Goal: Complete application form: Complete application form

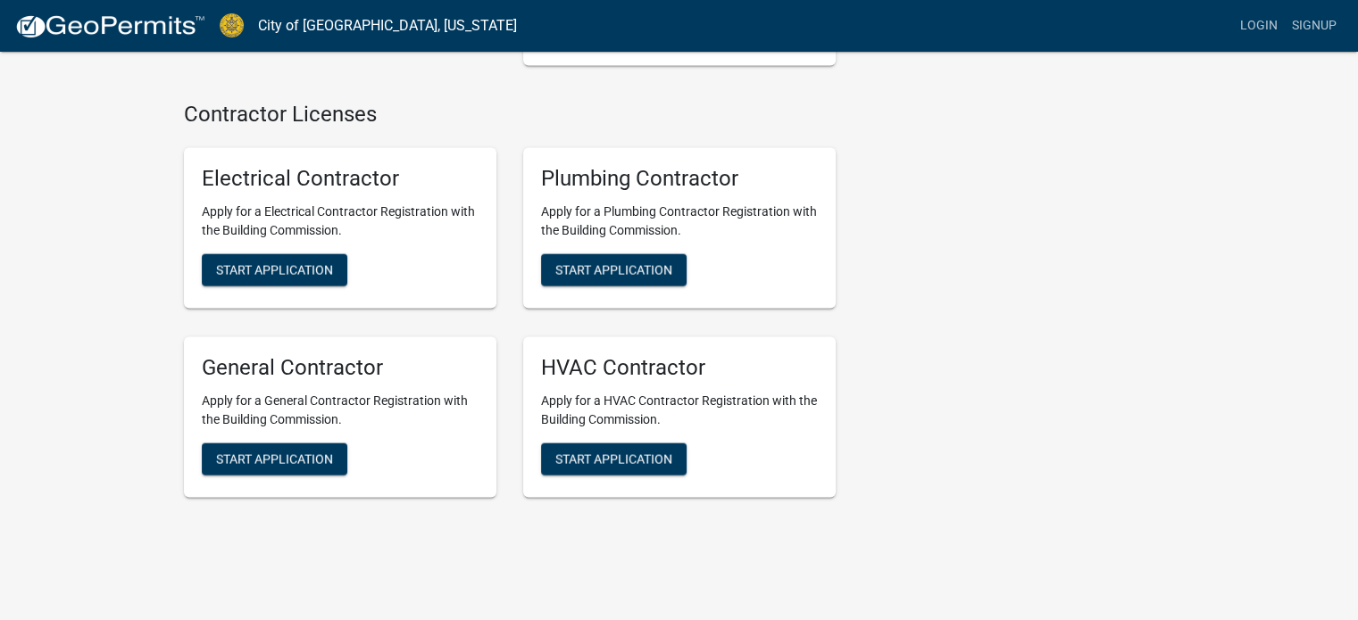
scroll to position [3721, 0]
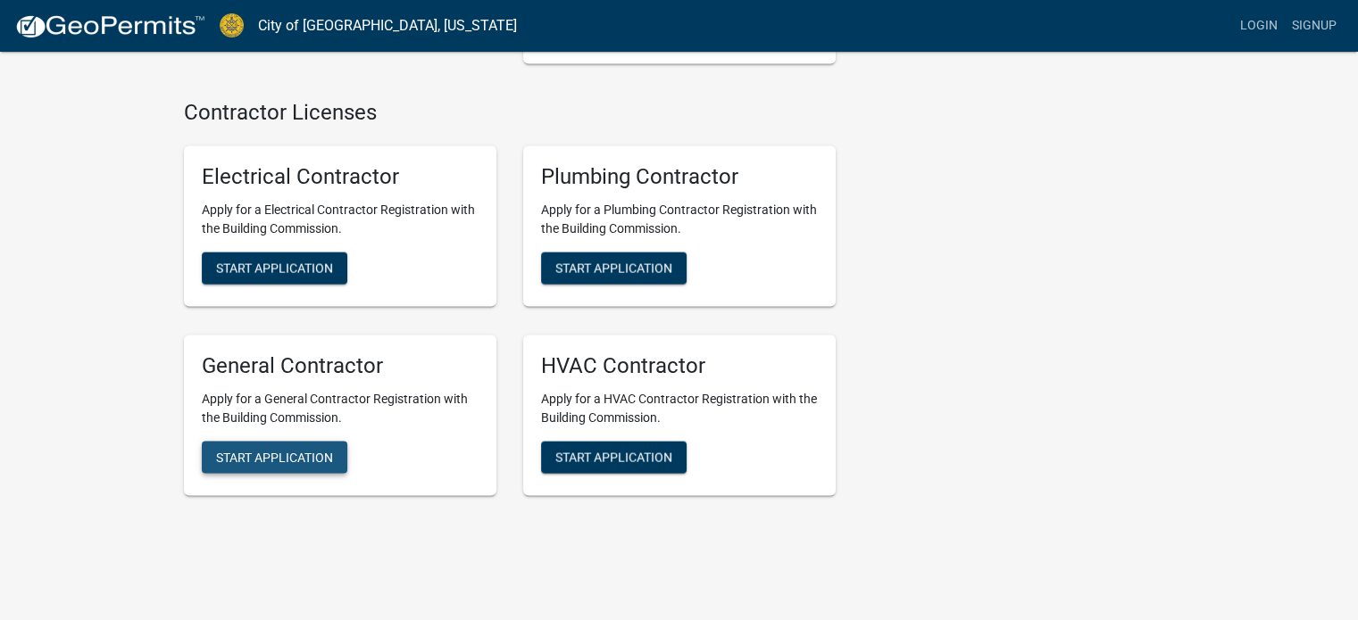
click at [318, 450] on span "Start Application" at bounding box center [274, 457] width 117 height 14
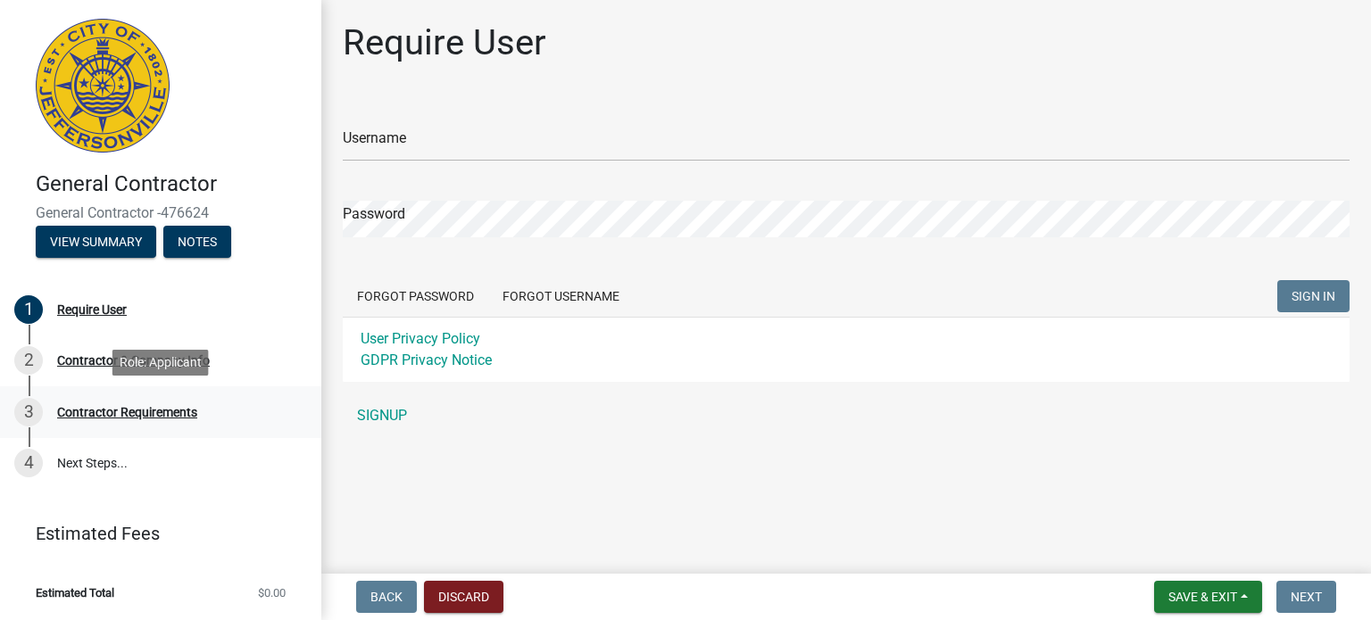
click at [179, 409] on div "Contractor Requirements" at bounding box center [127, 412] width 140 height 12
click at [386, 415] on link "SIGNUP" at bounding box center [846, 416] width 1007 height 36
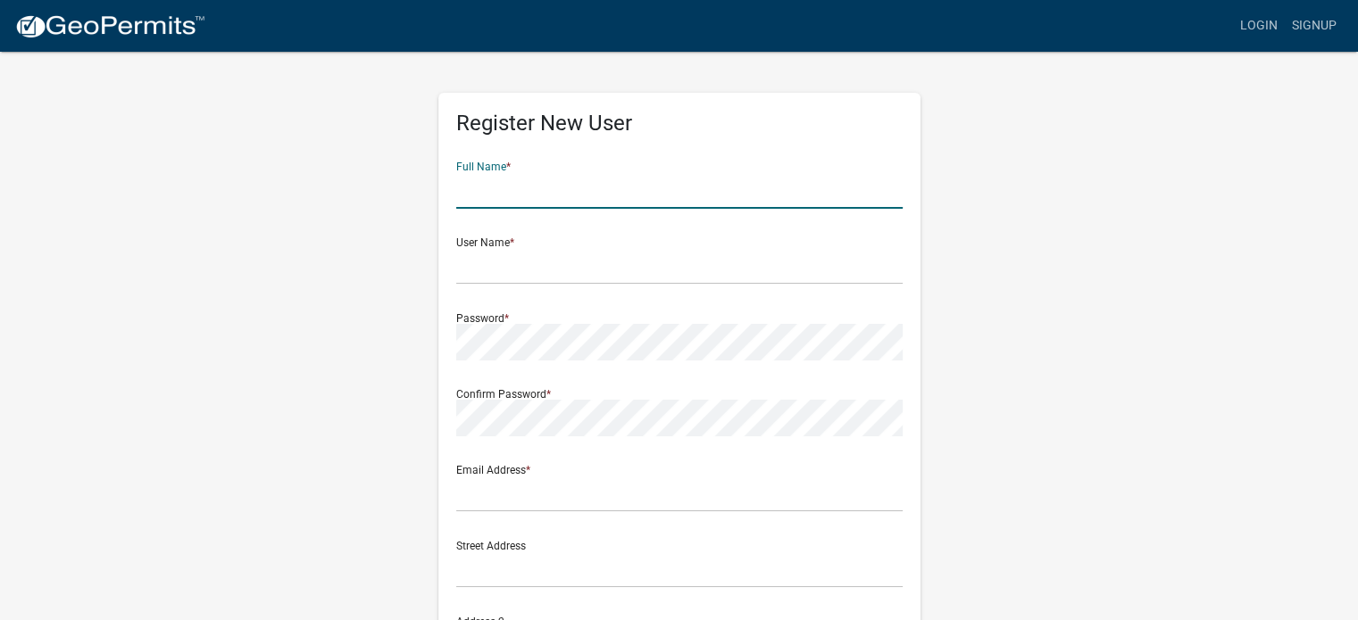
click at [551, 188] on input "text" at bounding box center [679, 190] width 446 height 37
type input "[PERSON_NAME]"
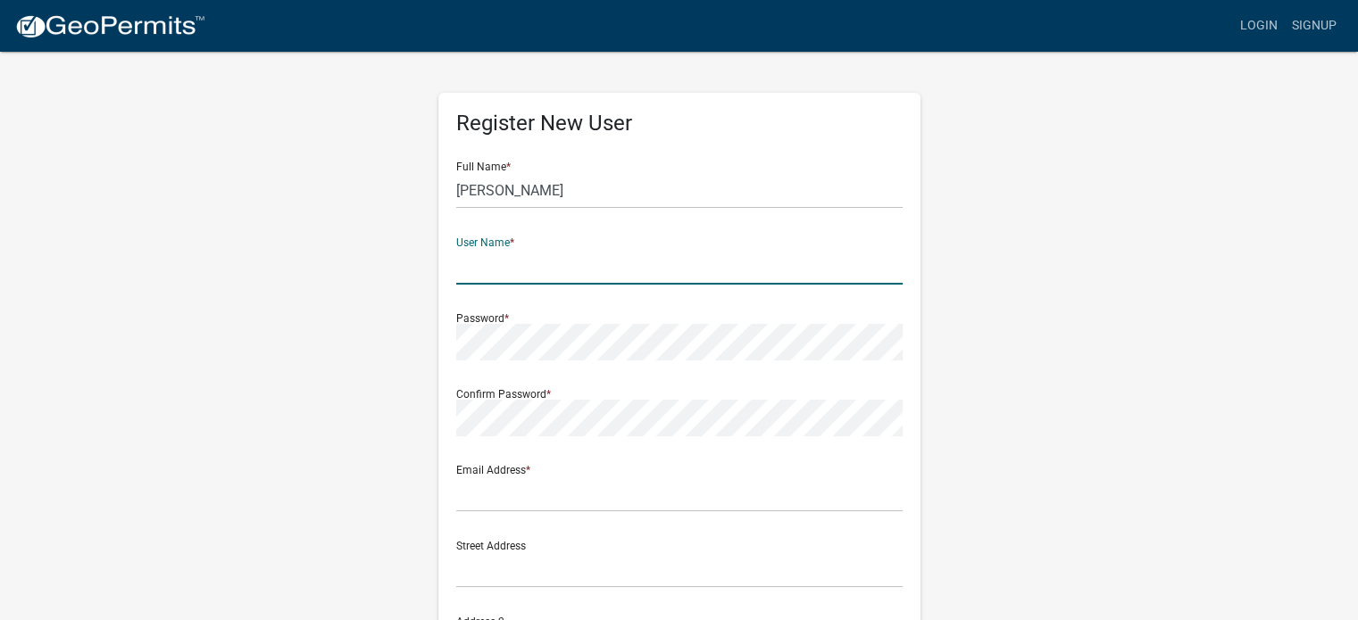
click at [509, 265] on input "text" at bounding box center [679, 266] width 446 height 37
type input "rkyleray"
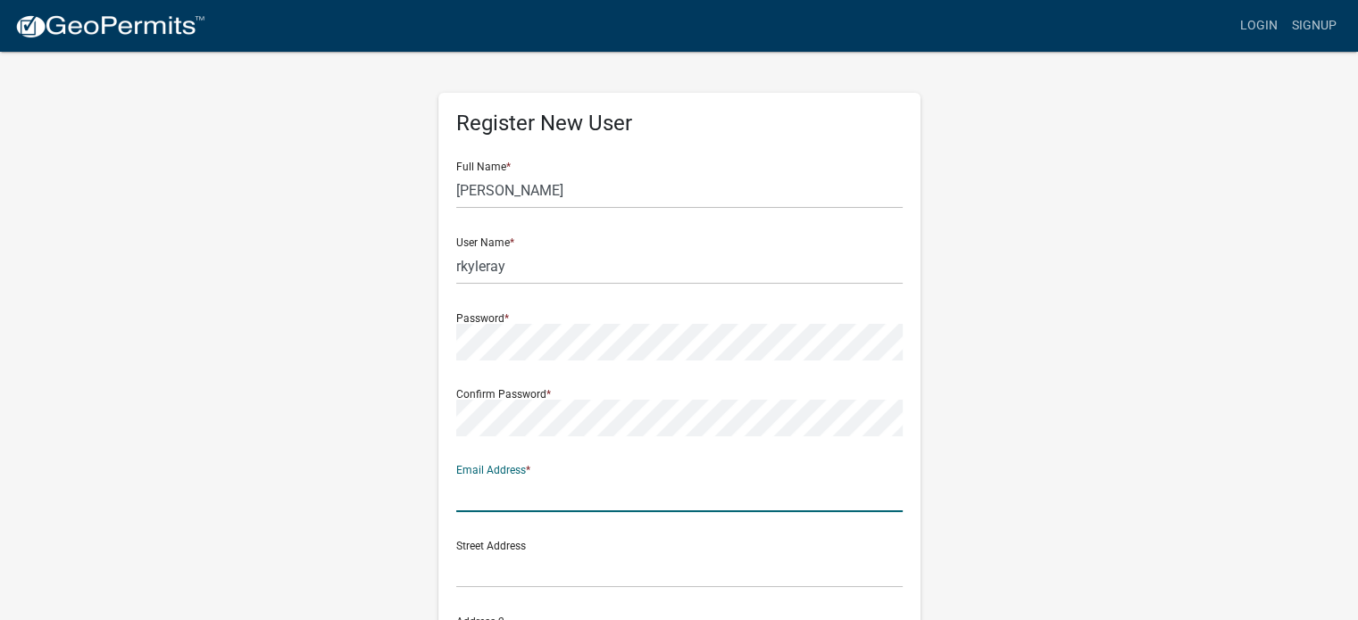
click at [505, 488] on input "text" at bounding box center [679, 494] width 446 height 37
type input "[PERSON_NAME][EMAIL_ADDRESS][DOMAIN_NAME]"
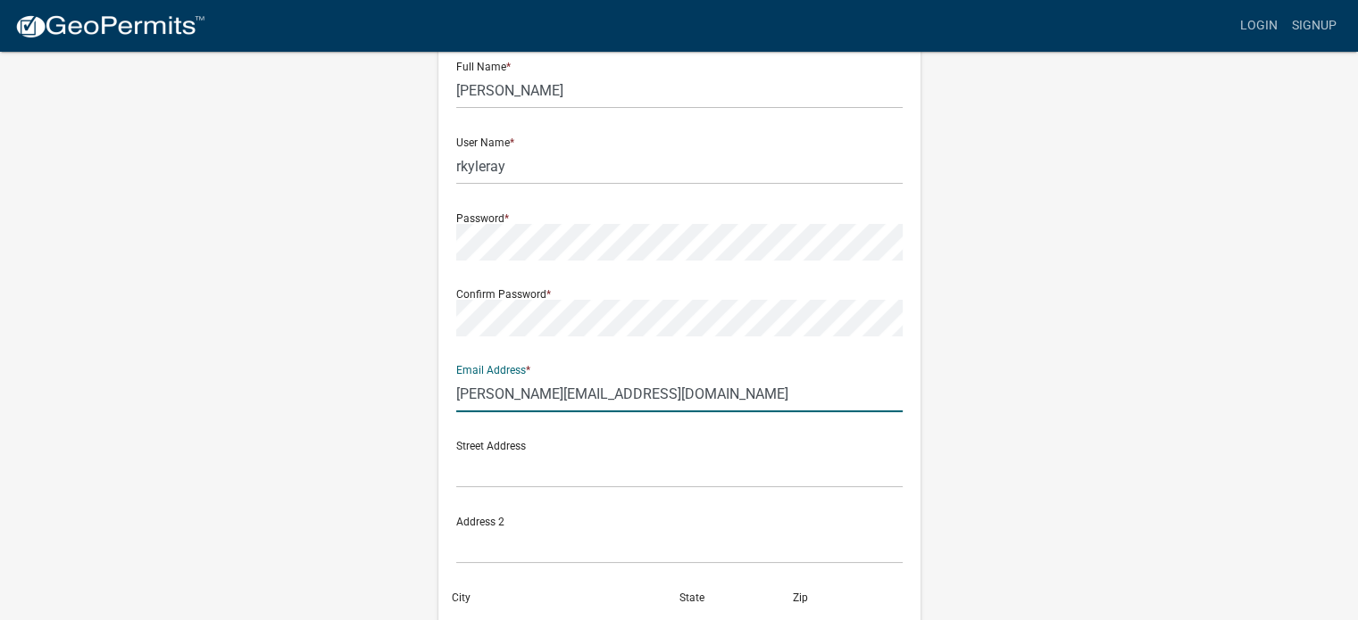
scroll to position [104, 0]
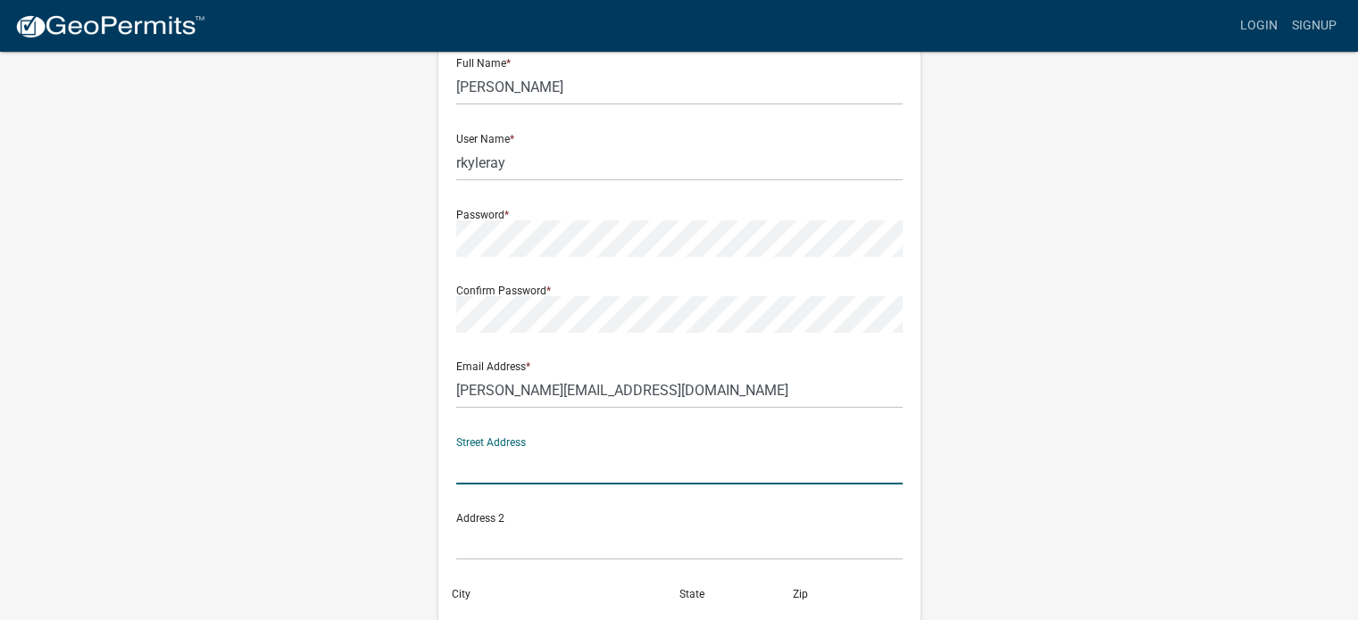
click at [507, 457] on input "text" at bounding box center [679, 466] width 446 height 37
type input "W137 N5732 [PERSON_NAME] PLACE"
type input "[GEOGRAPHIC_DATA]"
type input "[US_STATE]"
type input "53051"
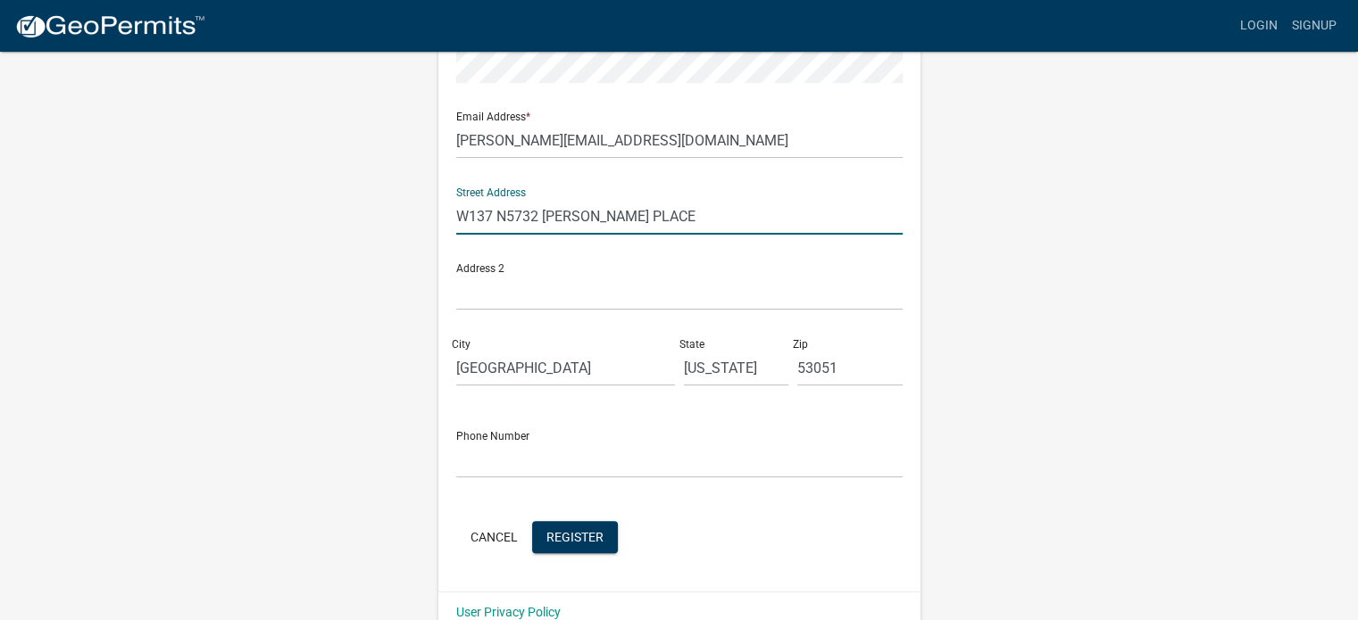
scroll to position [356, 0]
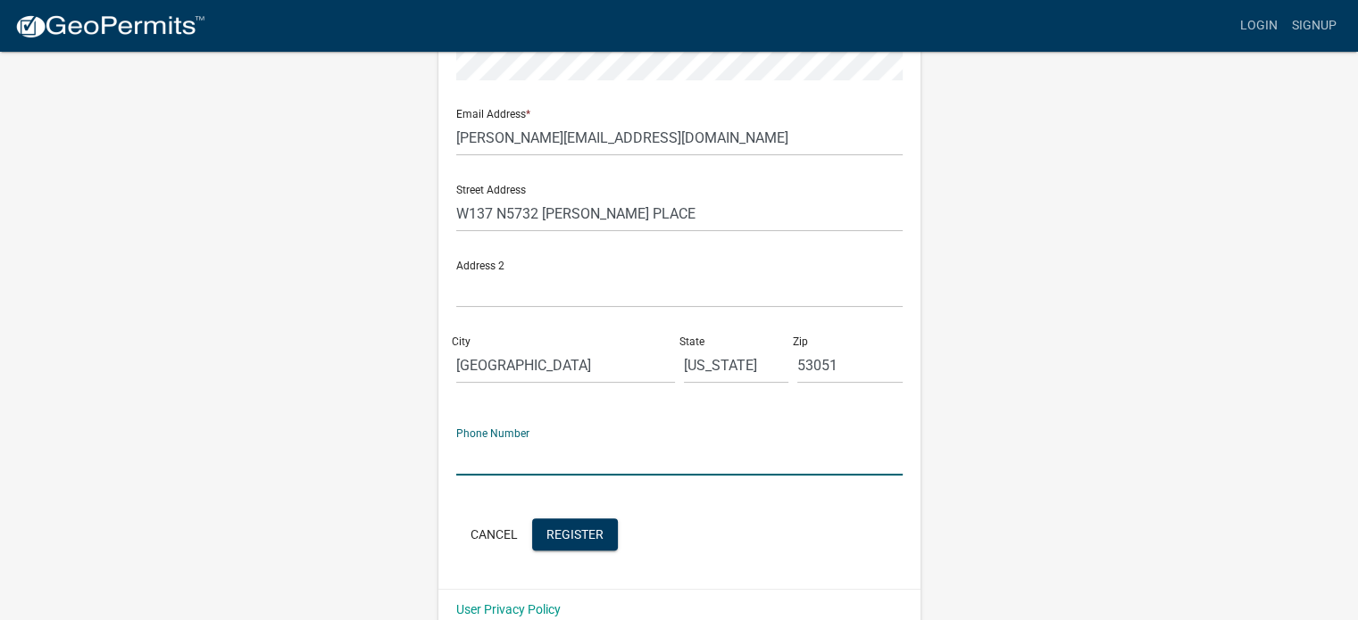
click at [522, 453] on input "text" at bounding box center [679, 457] width 446 height 37
type input "[PHONE_NUMBER]"
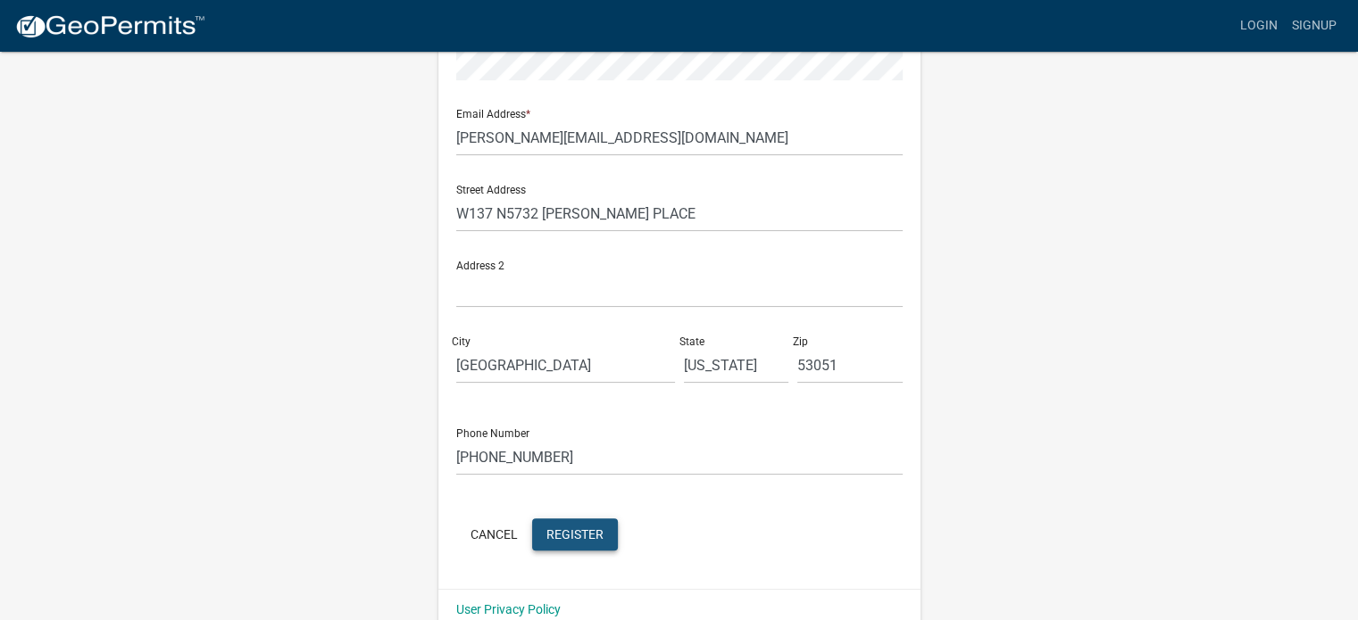
click at [593, 528] on span "Register" at bounding box center [574, 534] width 57 height 14
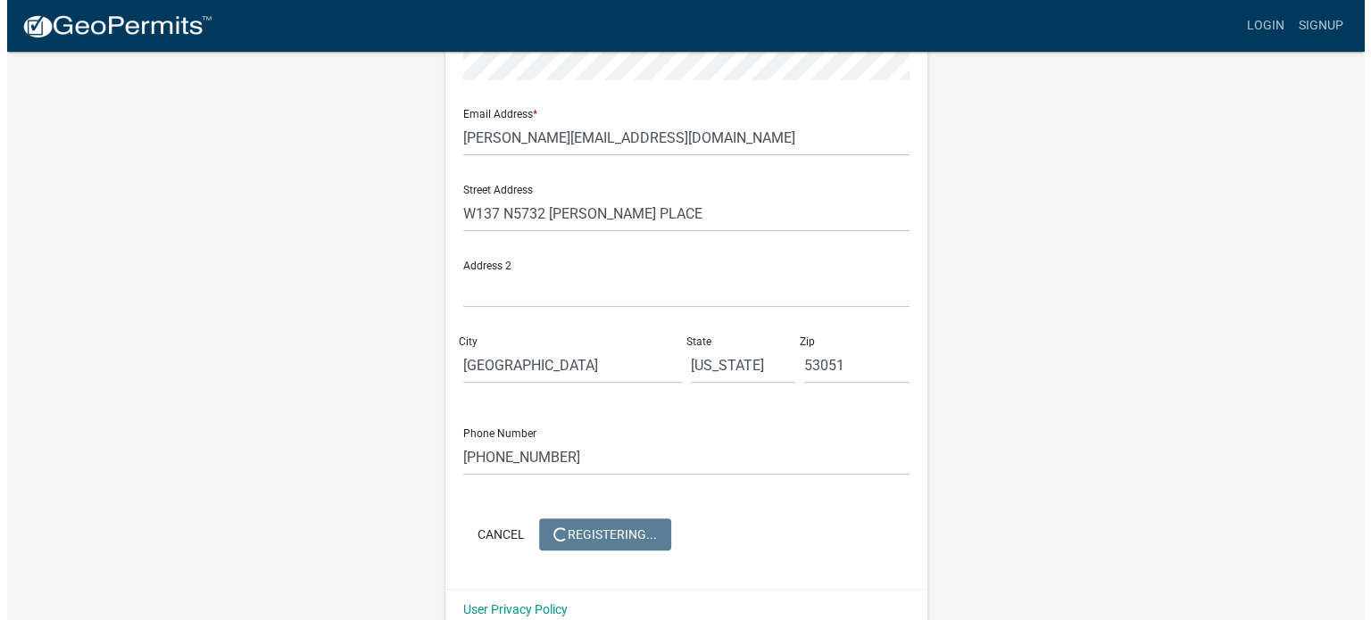
scroll to position [0, 0]
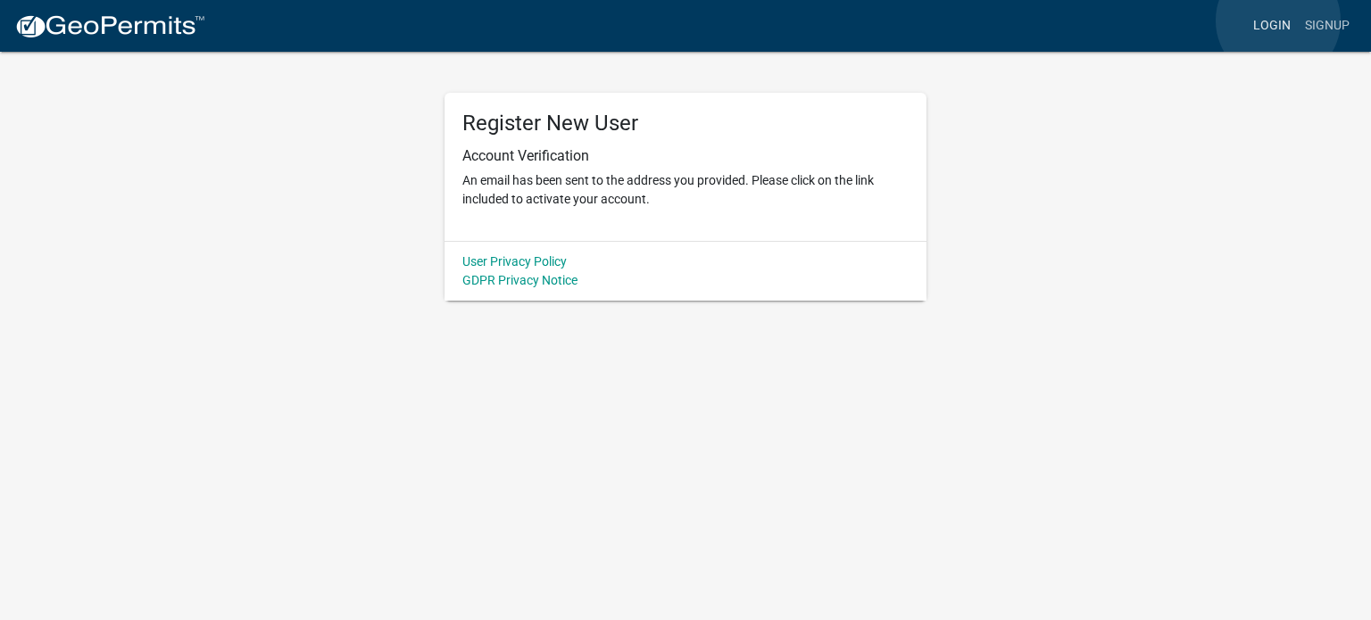
click at [1278, 21] on link "Login" at bounding box center [1272, 26] width 52 height 34
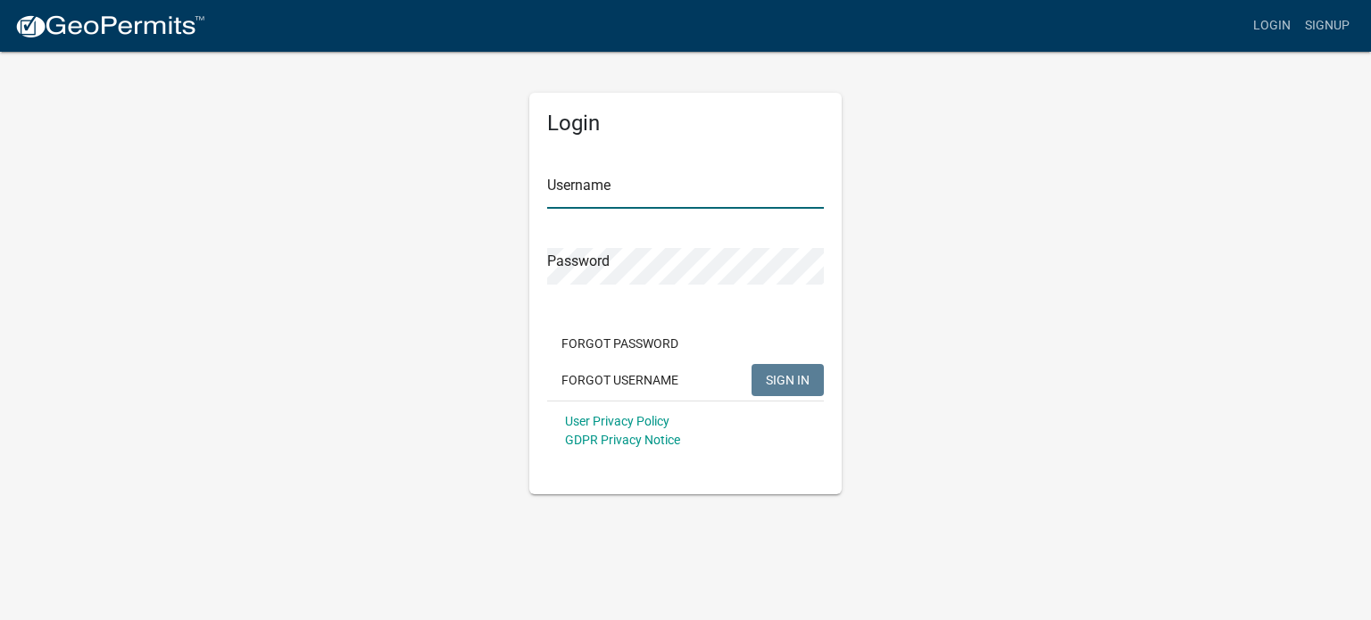
type input "rkyleray"
click at [783, 374] on span "SIGN IN" at bounding box center [788, 379] width 44 height 14
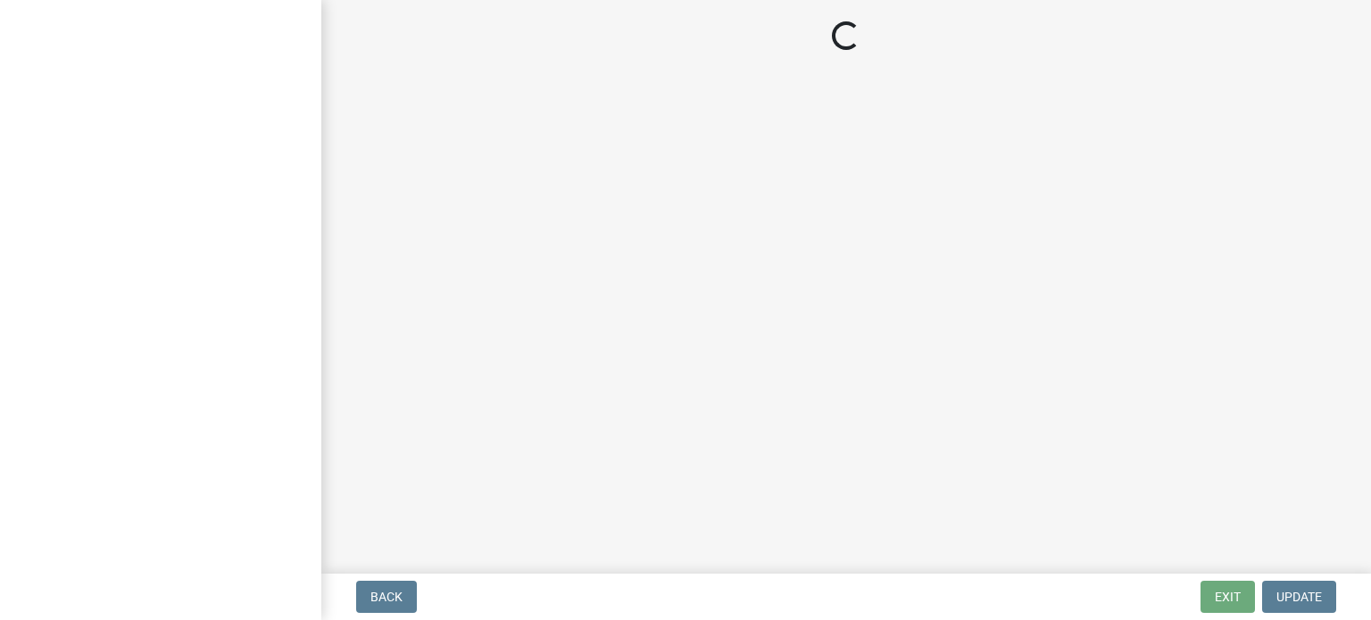
select select "[US_STATE]"
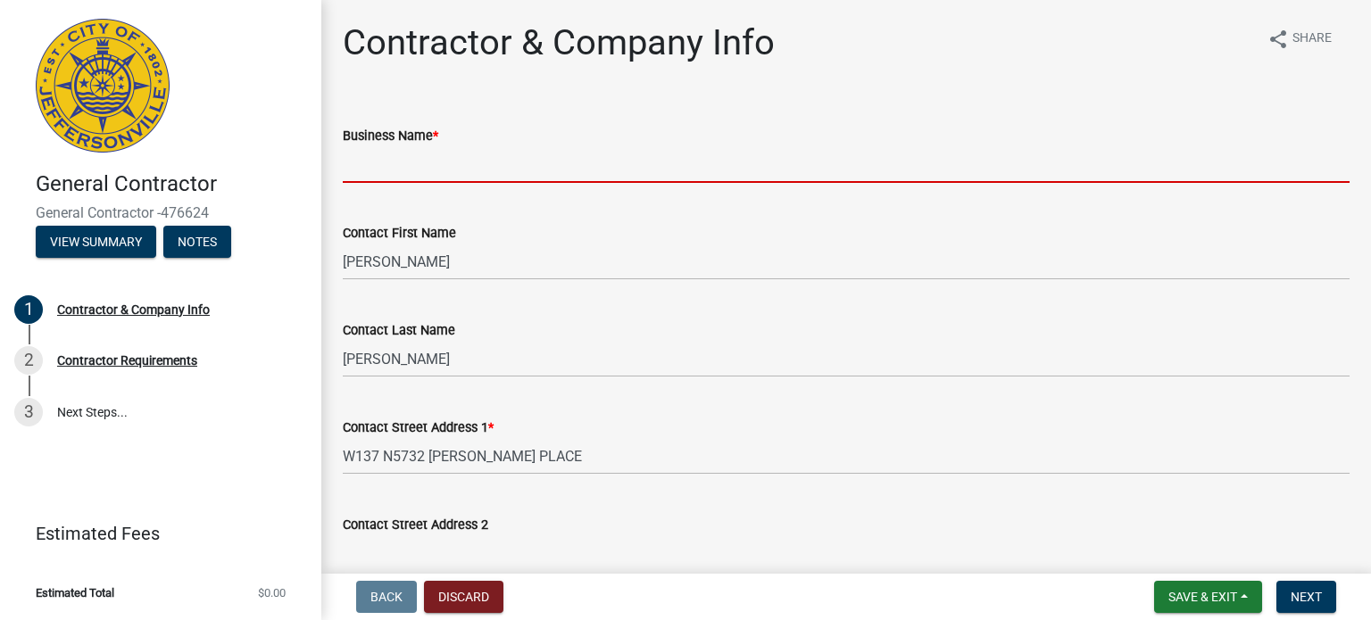
click at [432, 168] on input "Business Name *" at bounding box center [846, 164] width 1007 height 37
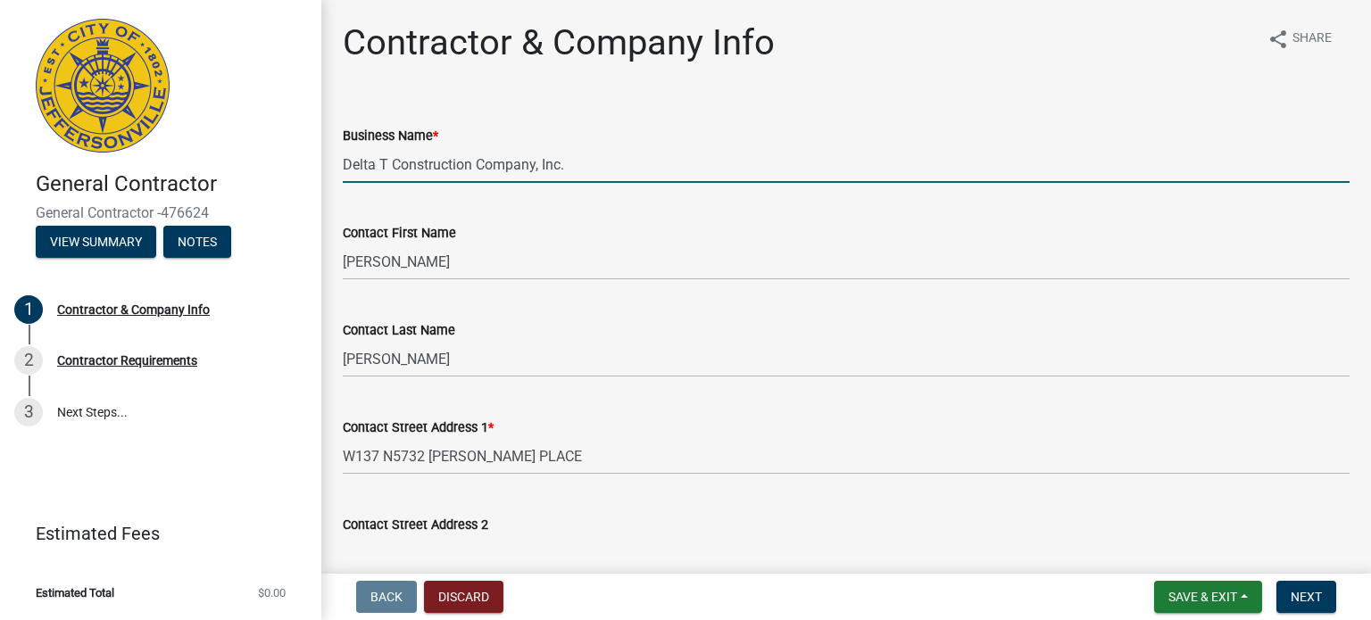
type input "Delta T Construction Company, Inc."
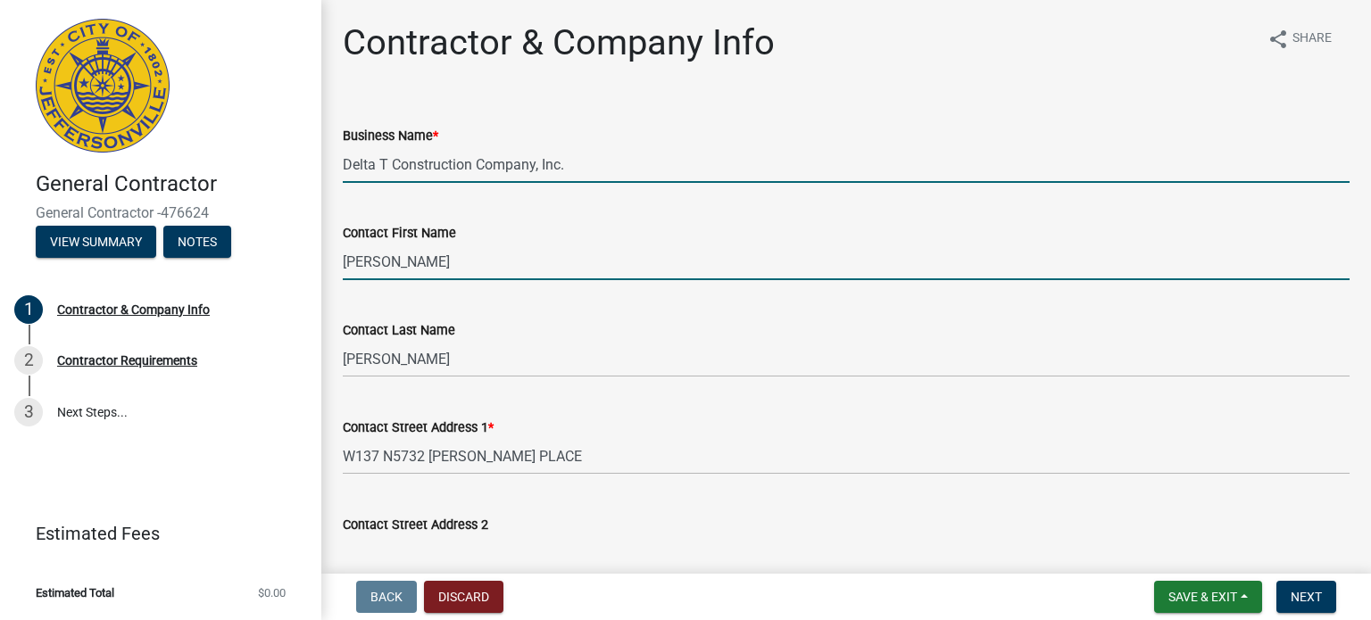
click at [728, 252] on input "[PERSON_NAME]" at bounding box center [846, 262] width 1007 height 37
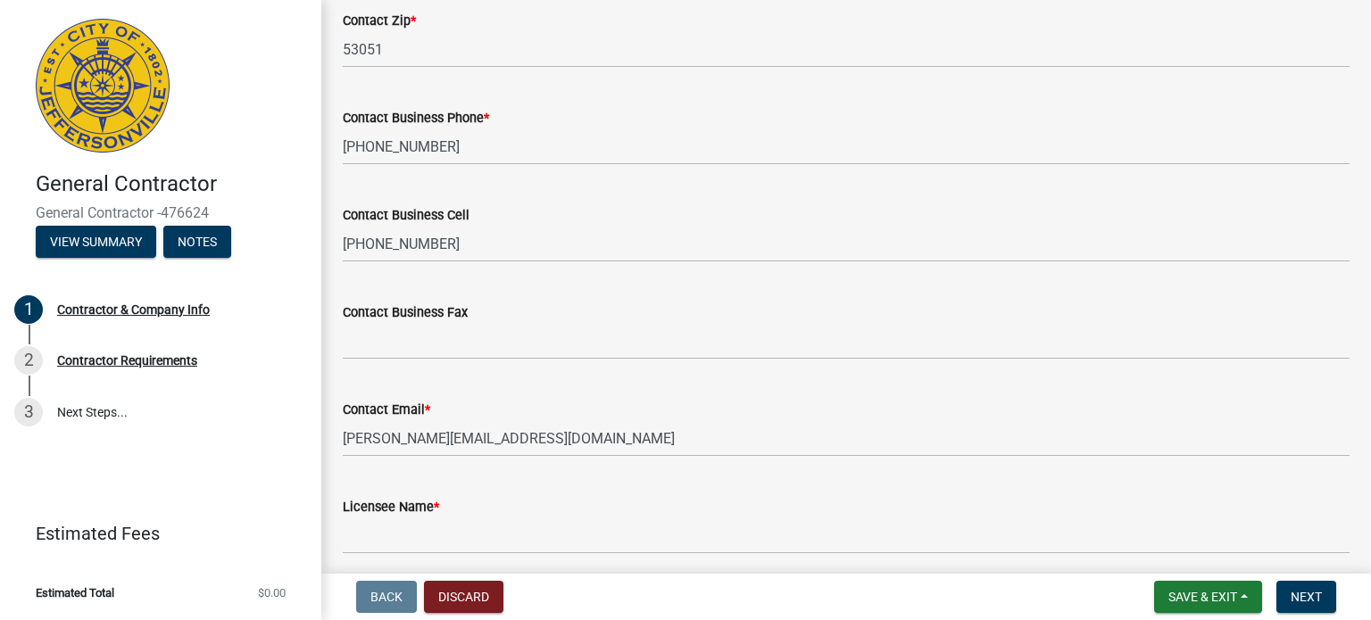
scroll to position [827, 0]
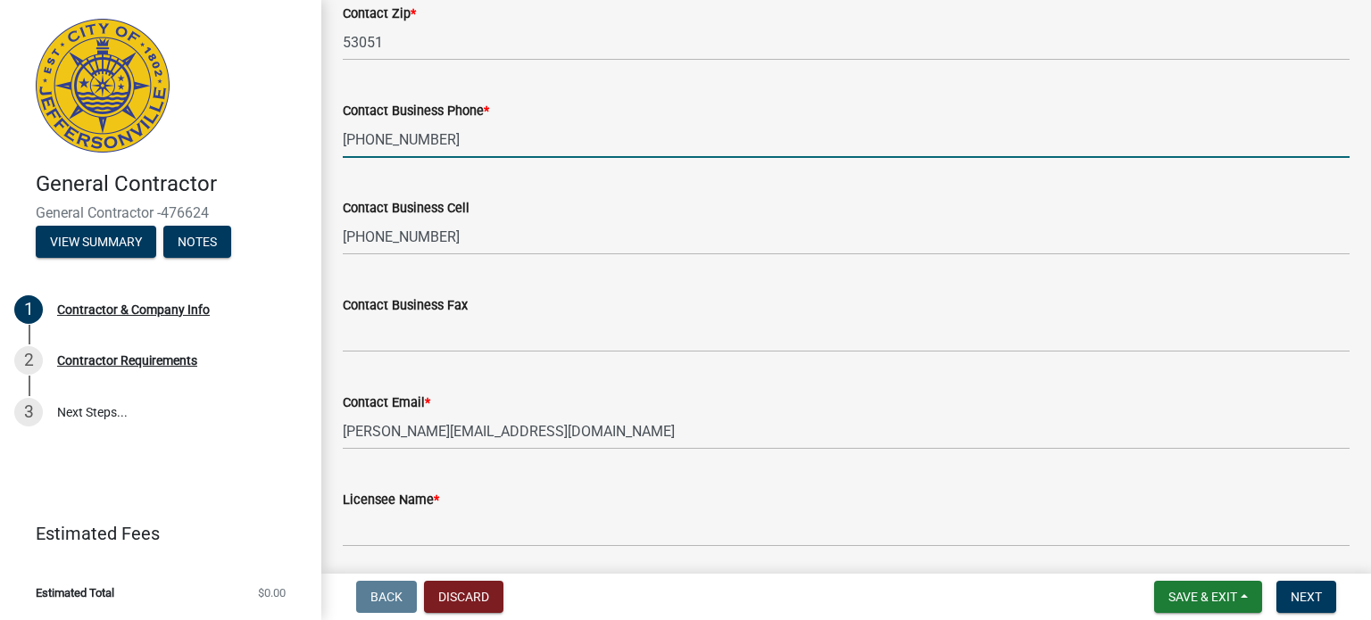
click at [451, 136] on input "[PHONE_NUMBER]" at bounding box center [846, 139] width 1007 height 37
type input "[PHONE_NUMBER]"
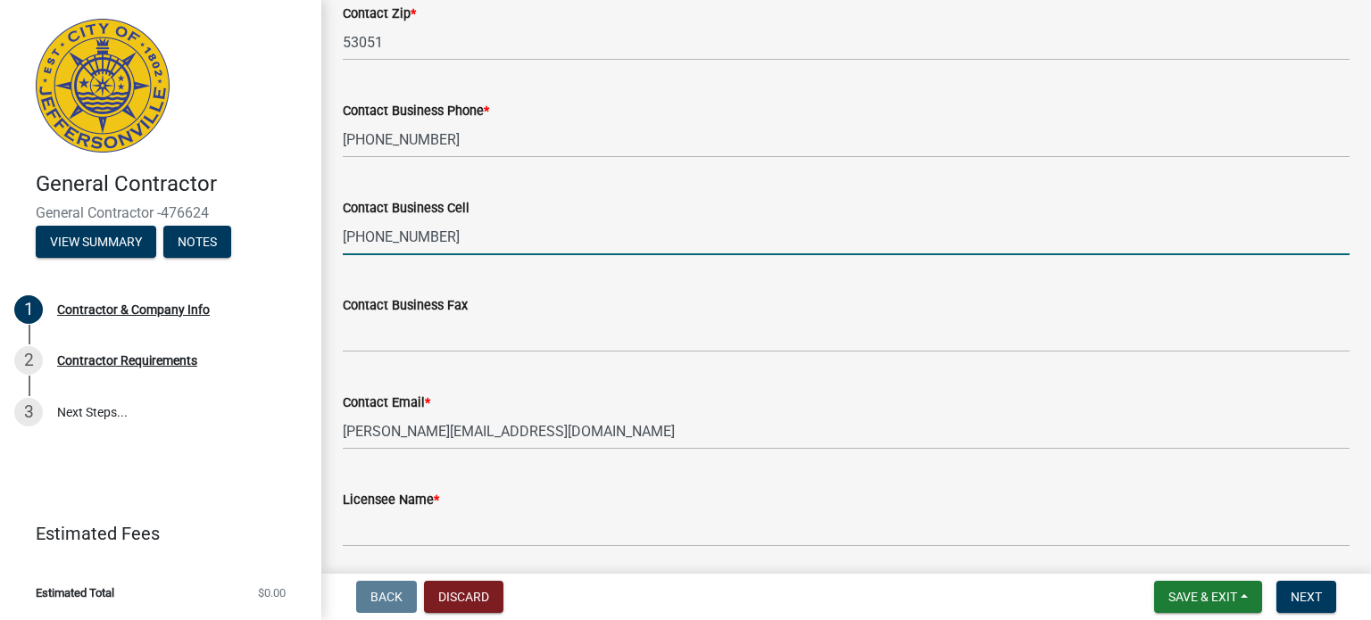
click at [521, 223] on input "[PHONE_NUMBER]" at bounding box center [846, 237] width 1007 height 37
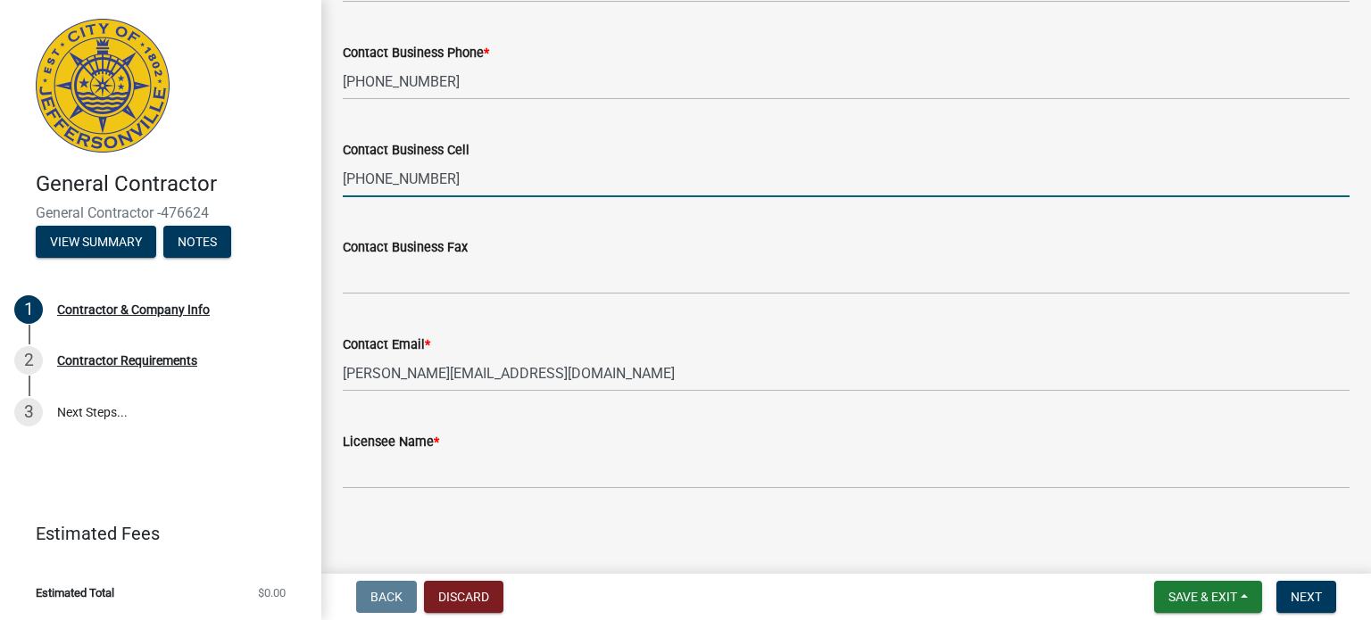
scroll to position [890, 0]
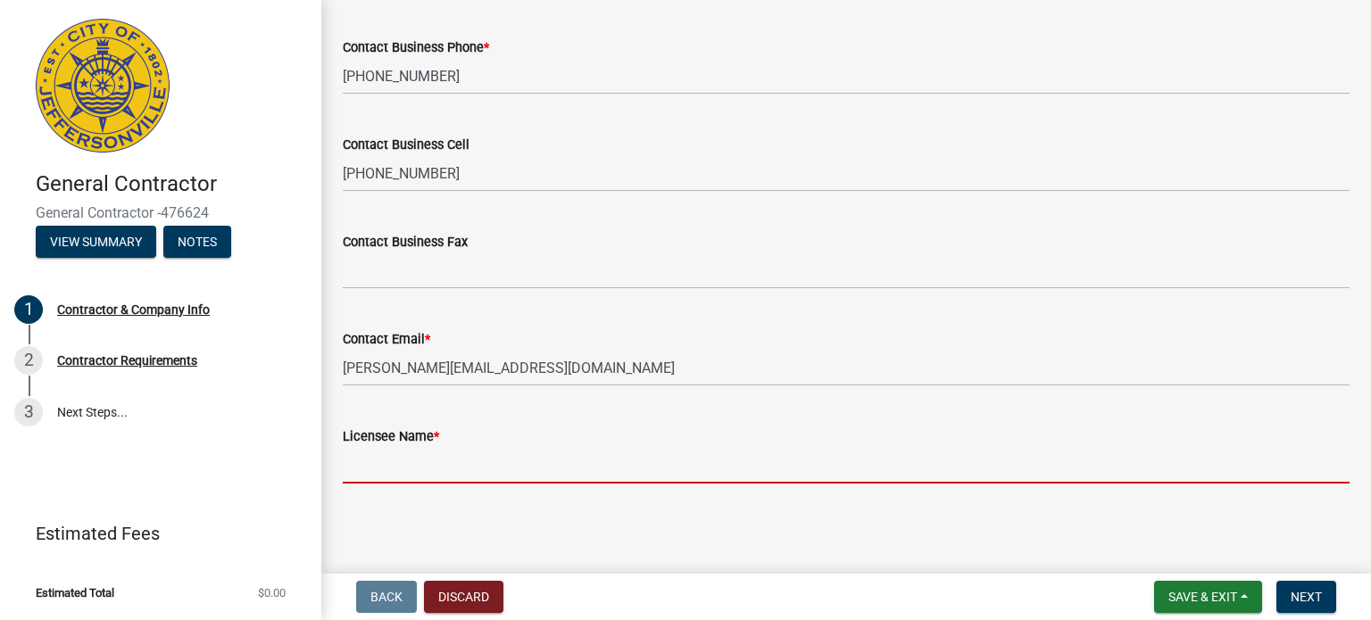
click at [403, 465] on input "Licensee Name *" at bounding box center [846, 465] width 1007 height 37
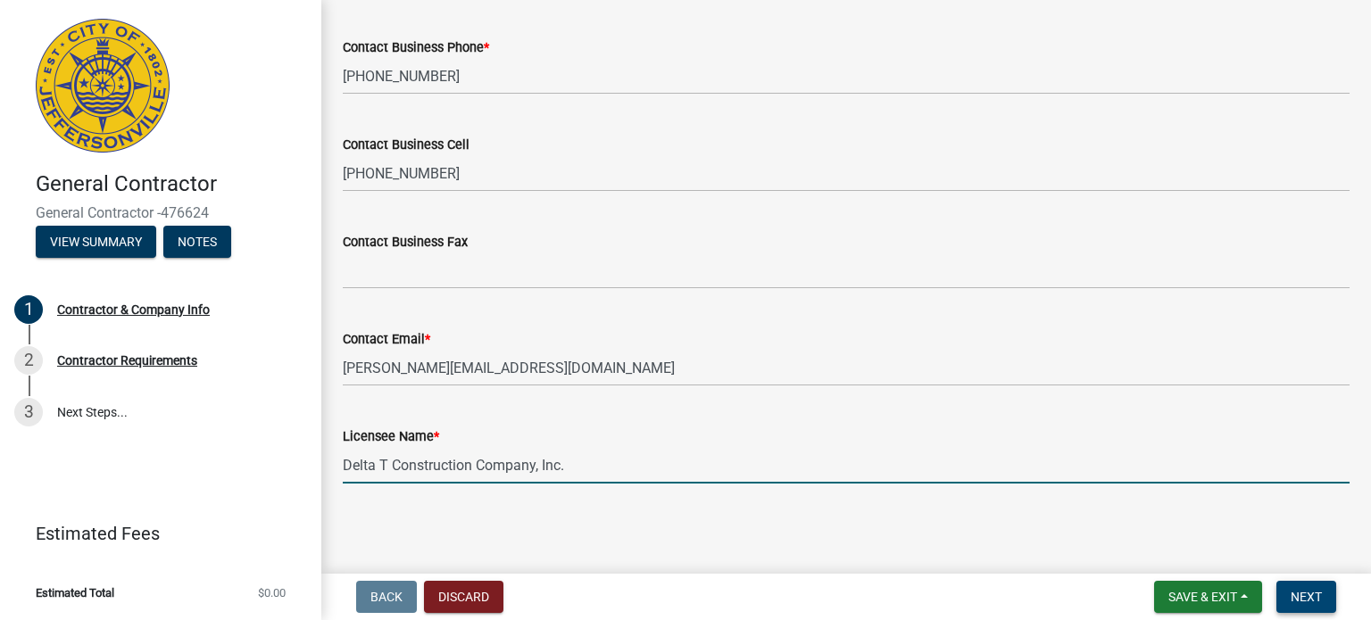
type input "Delta T Construction Company, Inc."
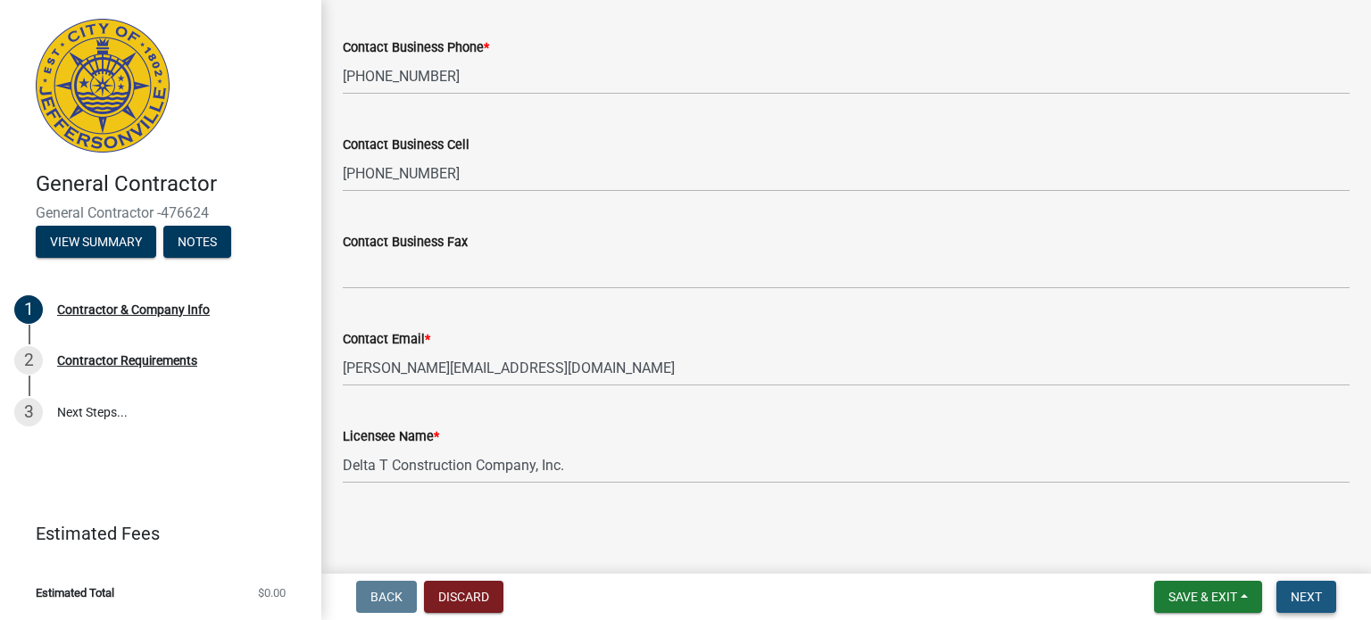
click at [1303, 595] on span "Next" at bounding box center [1306, 597] width 31 height 14
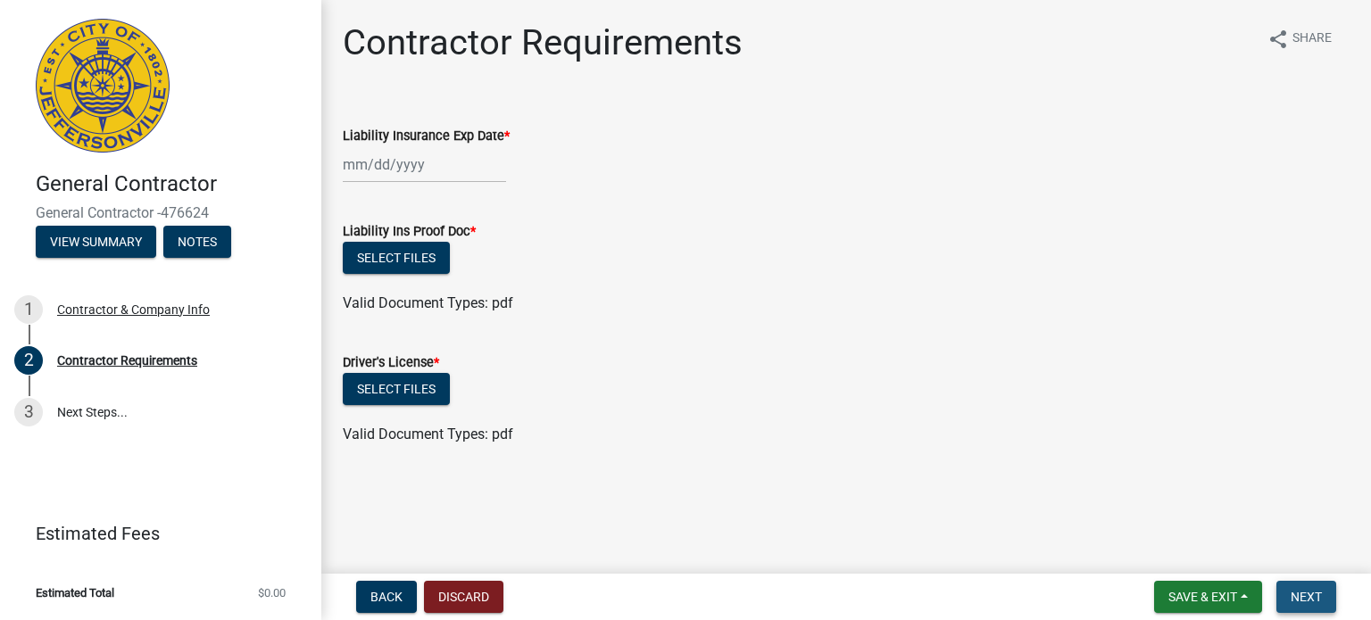
click at [1296, 594] on span "Next" at bounding box center [1306, 597] width 31 height 14
